Goal: Check status

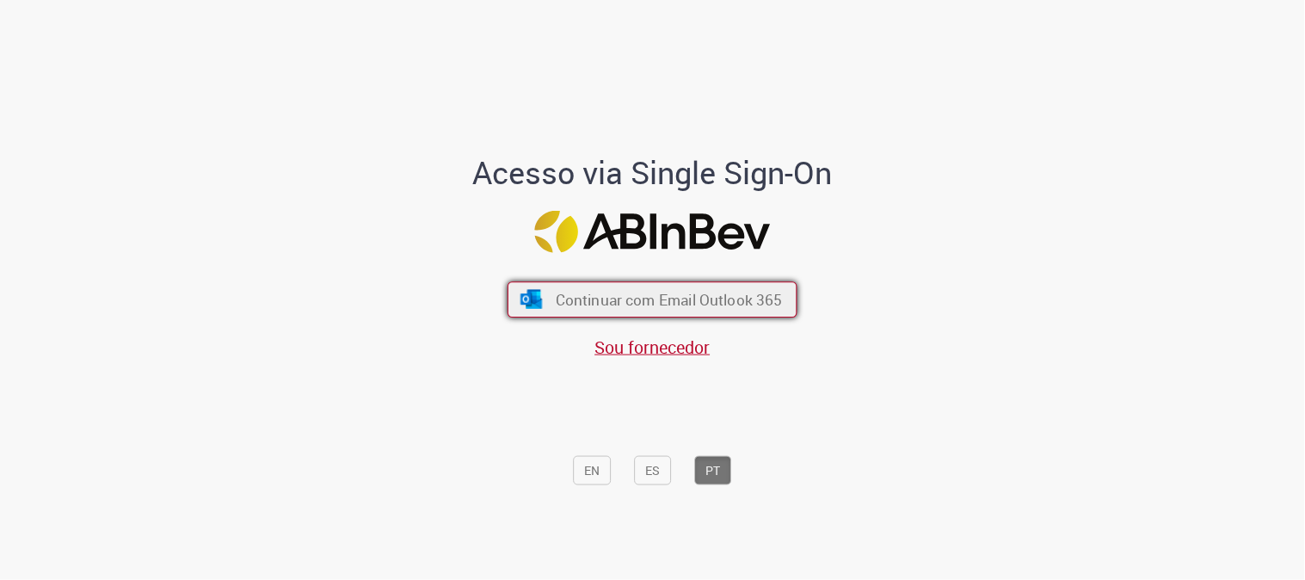
click at [564, 295] on span "Continuar com Email Outlook 365" at bounding box center [669, 300] width 227 height 20
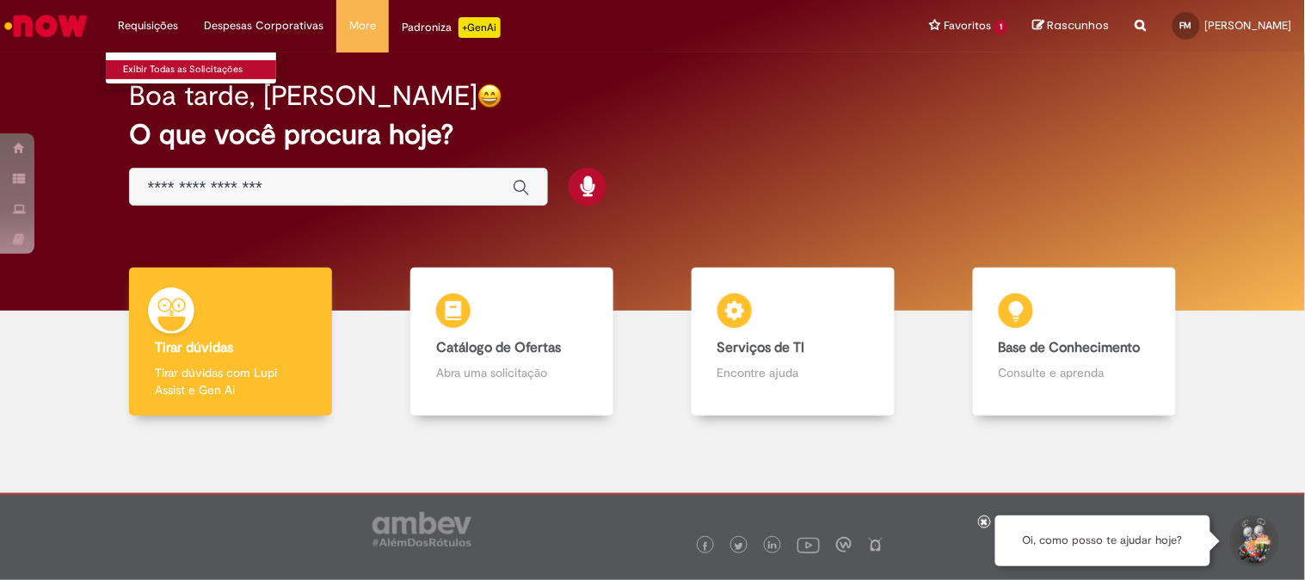
click at [150, 71] on link "Exibir Todas as Solicitações" at bounding box center [200, 69] width 189 height 19
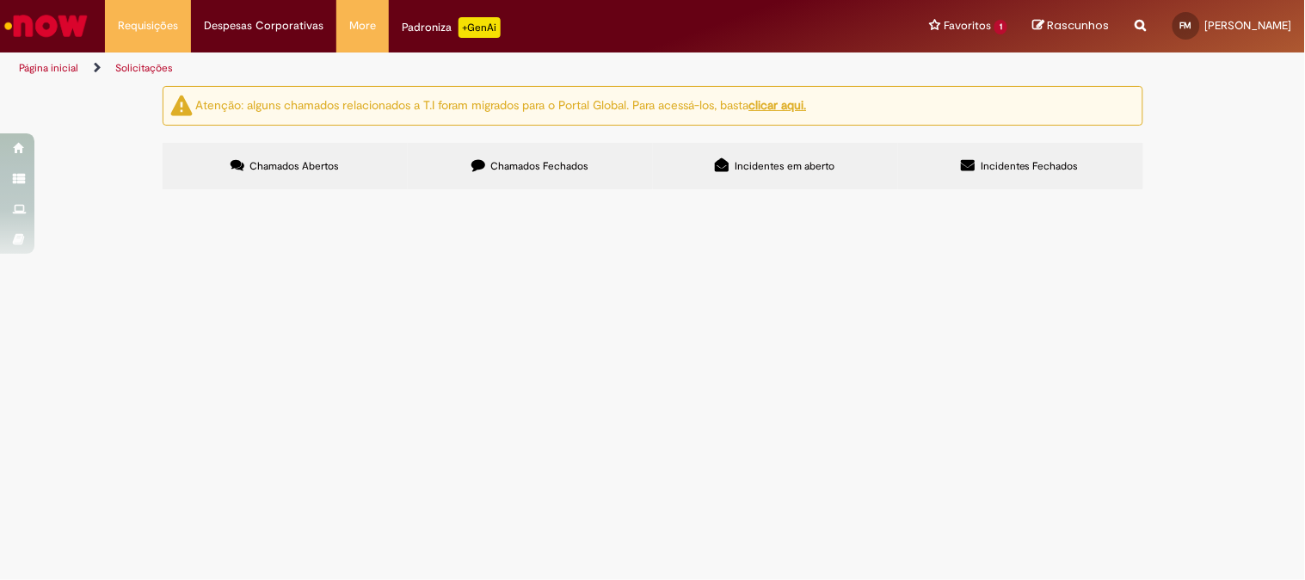
click at [529, 164] on span "Chamados Fechados" at bounding box center [539, 166] width 98 height 14
click at [0, 0] on td "Solucionado" at bounding box center [0, 0] width 0 height 0
click at [0, 0] on span at bounding box center [0, 0] width 0 height 0
click at [0, 0] on span "R13346020" at bounding box center [0, 0] width 0 height 0
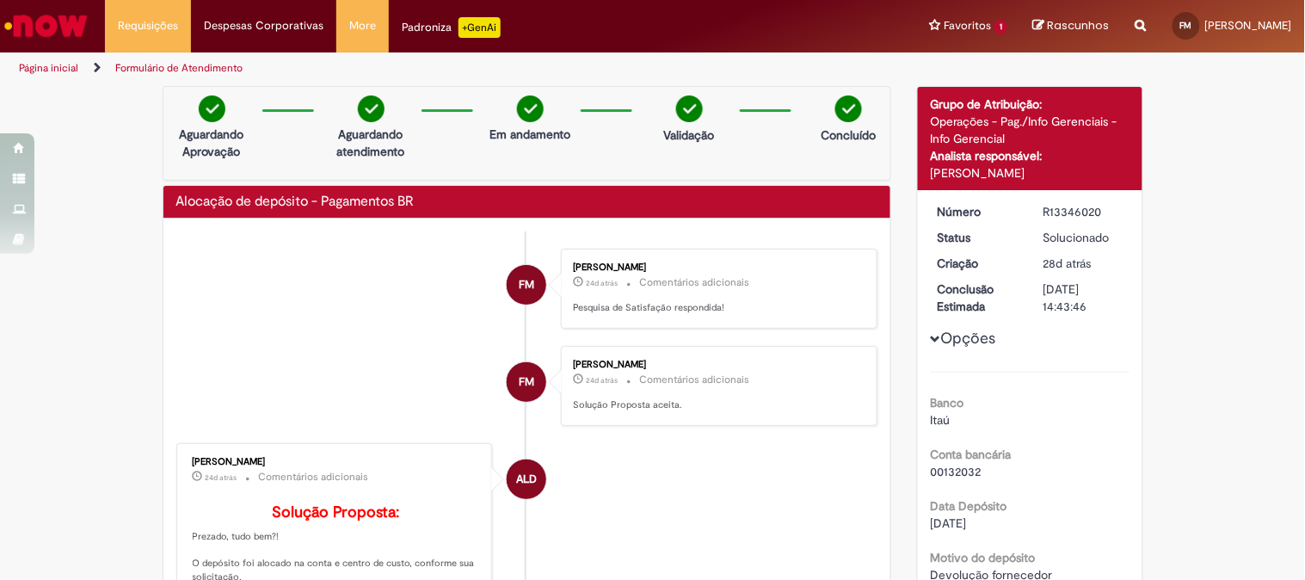
scroll to position [382, 0]
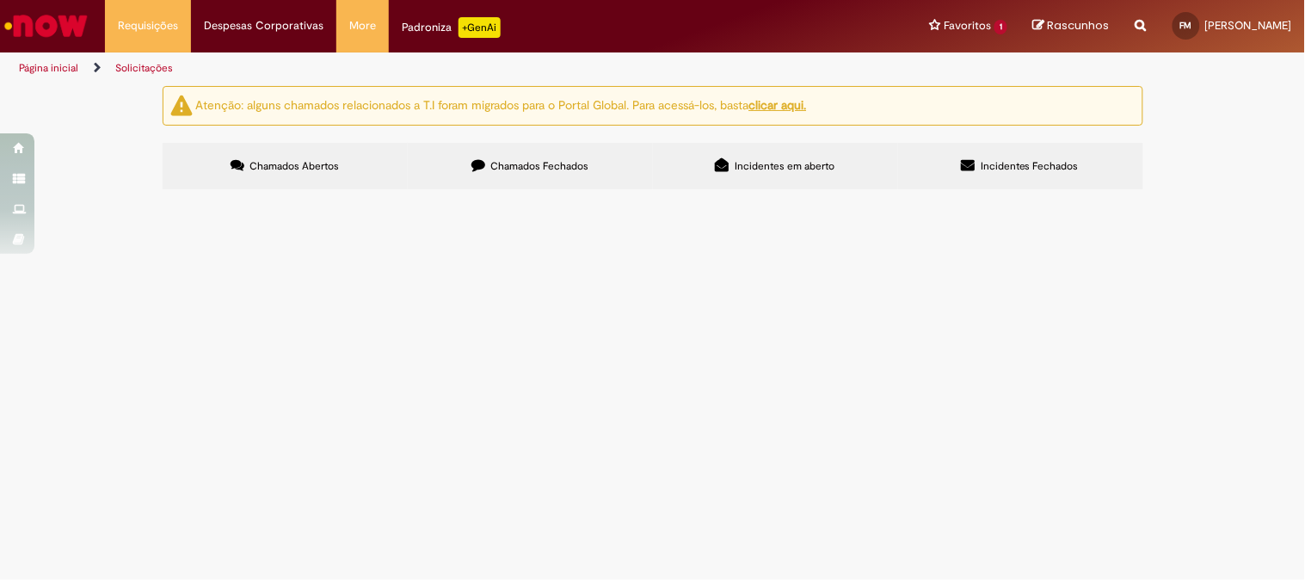
click at [723, 159] on icon at bounding box center [723, 165] width 14 height 14
click at [1038, 156] on label "Incidentes Fechados" at bounding box center [1020, 166] width 245 height 46
click at [256, 162] on span "Chamados Abertos" at bounding box center [293, 166] width 89 height 14
click at [476, 166] on icon at bounding box center [478, 165] width 14 height 14
